Goal: Navigation & Orientation: Find specific page/section

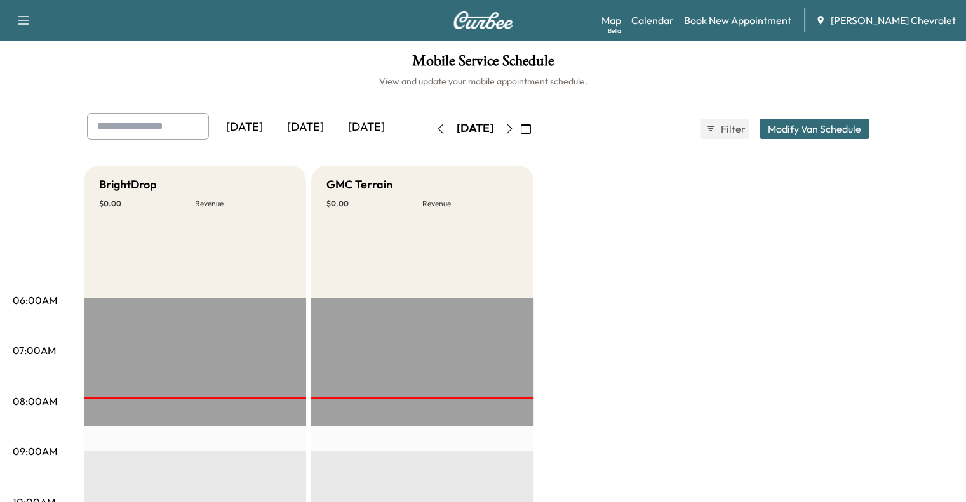
click at [275, 119] on div "[DATE]" at bounding box center [305, 127] width 61 height 29
